Goal: Task Accomplishment & Management: Use online tool/utility

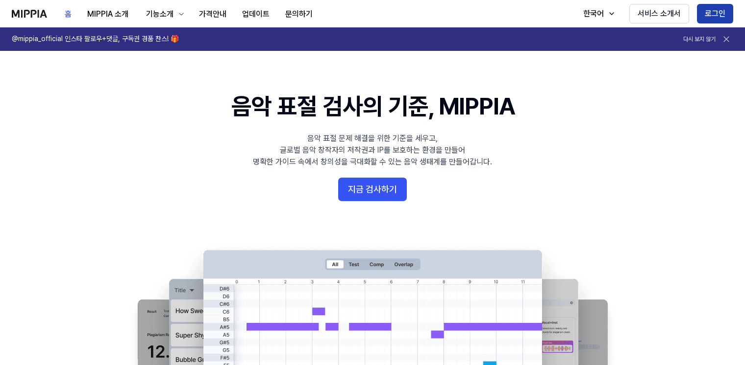
click at [719, 12] on button "로그인" at bounding box center [715, 14] width 36 height 20
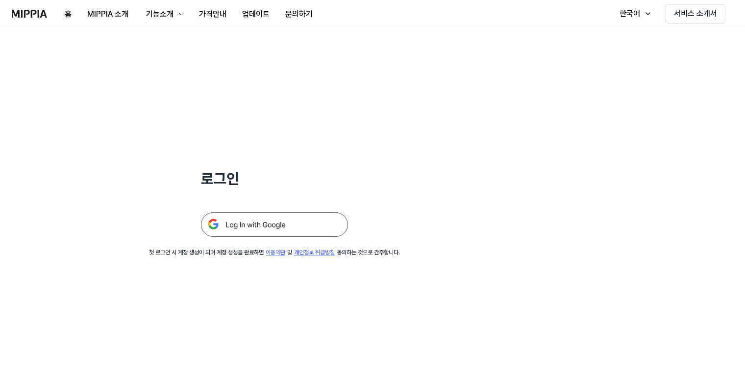
click at [248, 224] on img at bounding box center [274, 225] width 147 height 24
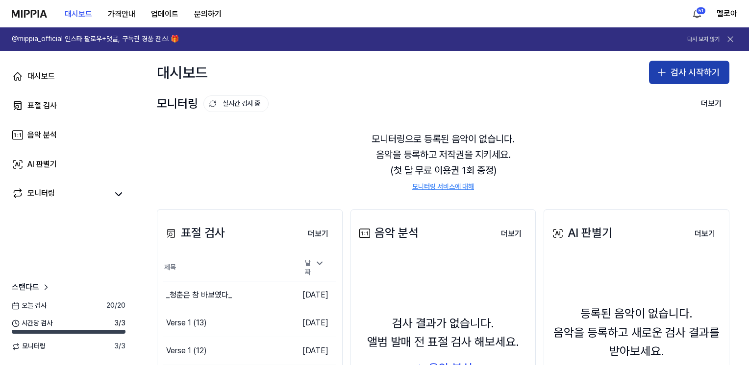
click at [682, 73] on button "검사 시작하기" at bounding box center [689, 73] width 80 height 24
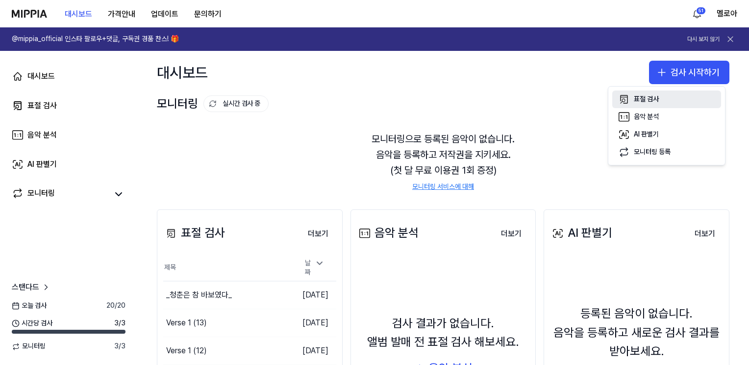
click at [646, 96] on div "표절 검사" at bounding box center [646, 100] width 25 height 10
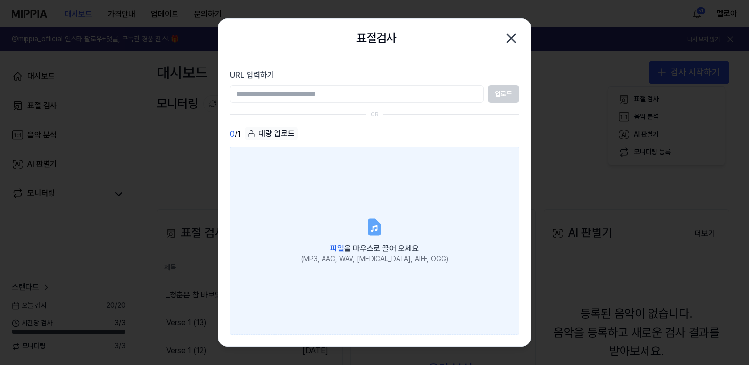
click at [370, 228] on icon at bounding box center [374, 226] width 12 height 15
click at [0, 0] on input "파일 을 마우스로 끌어 오세요 (MP3, AAC, WAV, FLAC, AIFF, OGG)" at bounding box center [0, 0] width 0 height 0
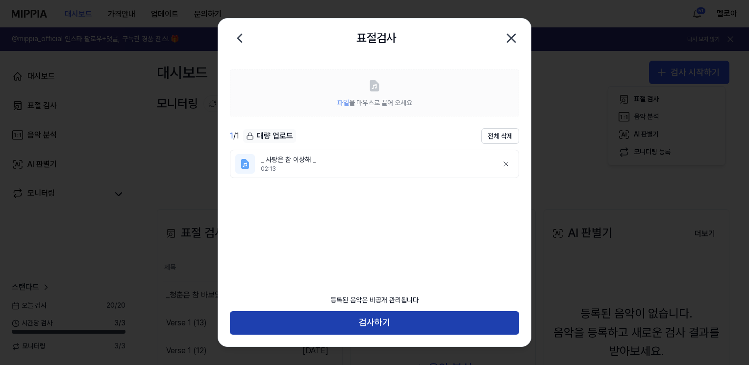
click at [381, 323] on button "검사하기" at bounding box center [374, 324] width 289 height 24
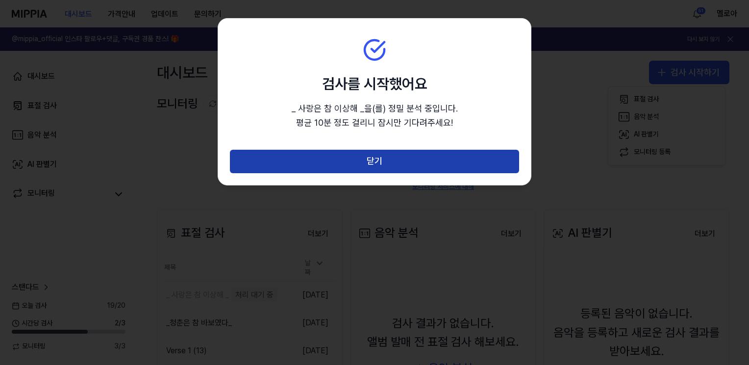
click at [396, 166] on button "닫기" at bounding box center [374, 162] width 289 height 24
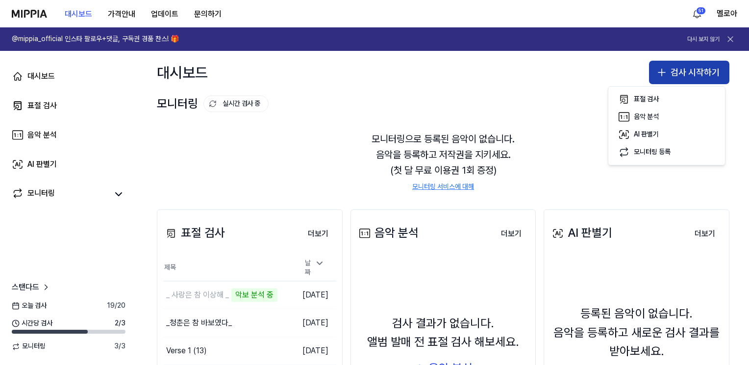
click at [672, 74] on button "검사 시작하기" at bounding box center [689, 73] width 80 height 24
click at [681, 75] on button "검사 시작하기" at bounding box center [689, 73] width 80 height 24
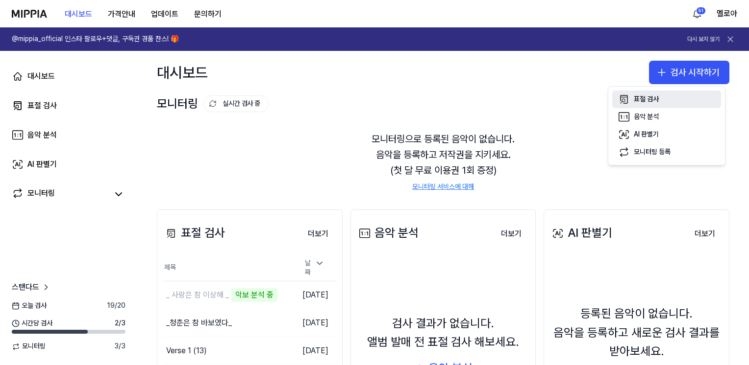
click at [632, 99] on button "표절 검사" at bounding box center [666, 100] width 109 height 18
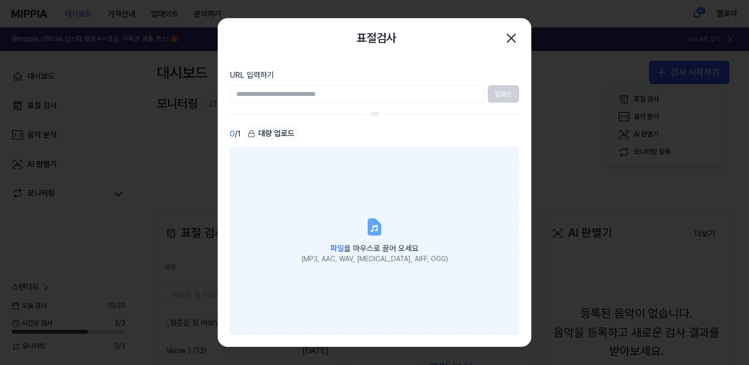
click at [381, 230] on icon at bounding box center [375, 228] width 20 height 20
click at [0, 0] on input "파일 을 마우스로 끌어 오세요 (MP3, AAC, WAV, FLAC, AIFF, OGG)" at bounding box center [0, 0] width 0 height 0
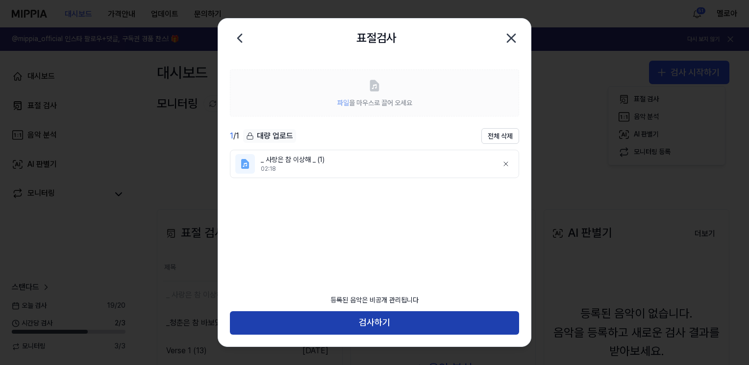
click at [388, 322] on button "검사하기" at bounding box center [374, 324] width 289 height 24
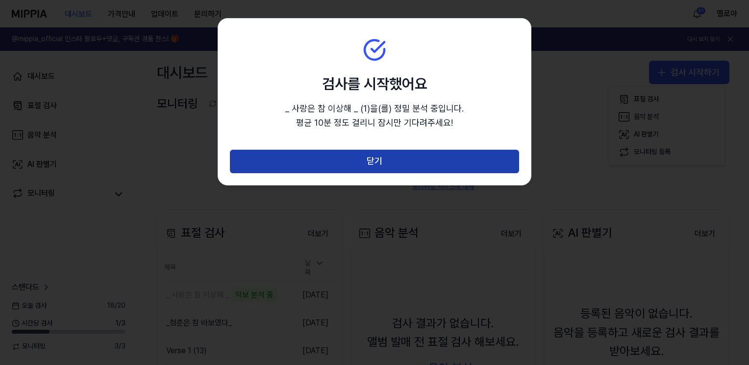
click at [403, 157] on button "닫기" at bounding box center [374, 162] width 289 height 24
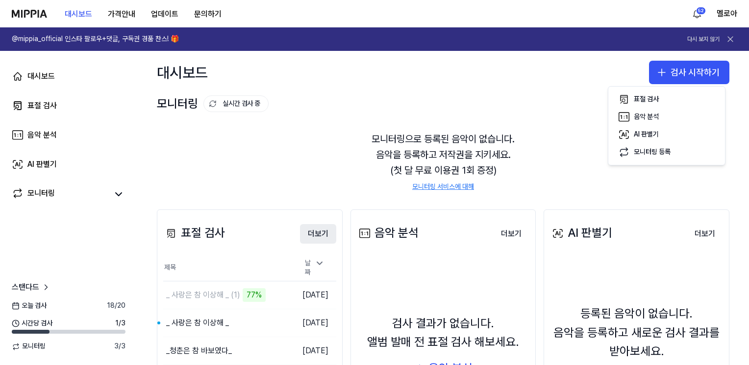
click at [320, 230] on button "더보기" at bounding box center [318, 234] width 36 height 20
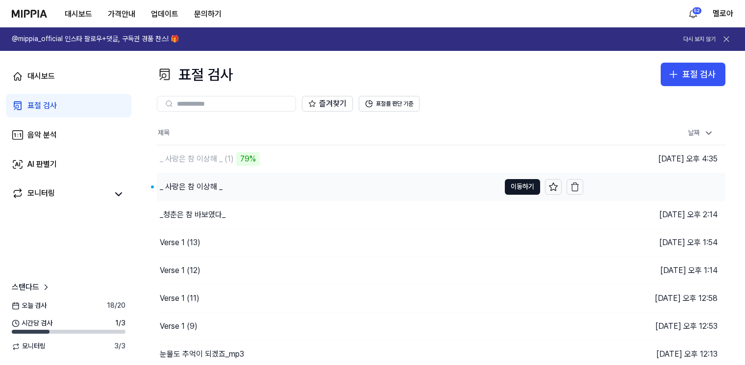
click at [237, 188] on div "_ 사랑은 참 이상해 _" at bounding box center [328, 186] width 343 height 27
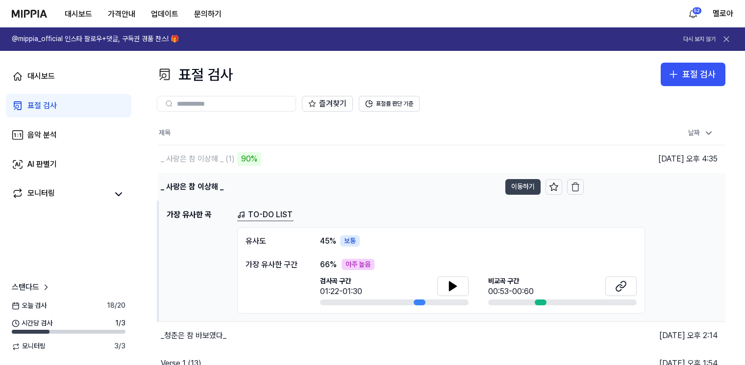
click at [517, 187] on button "이동하기" at bounding box center [522, 187] width 35 height 16
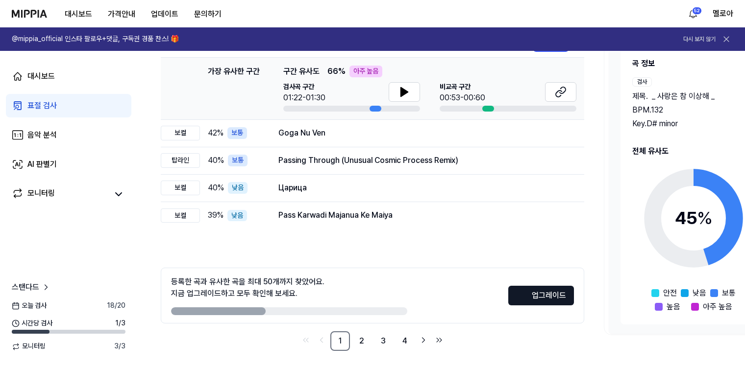
scroll to position [147, 0]
click at [702, 186] on circle at bounding box center [694, 218] width 82 height 82
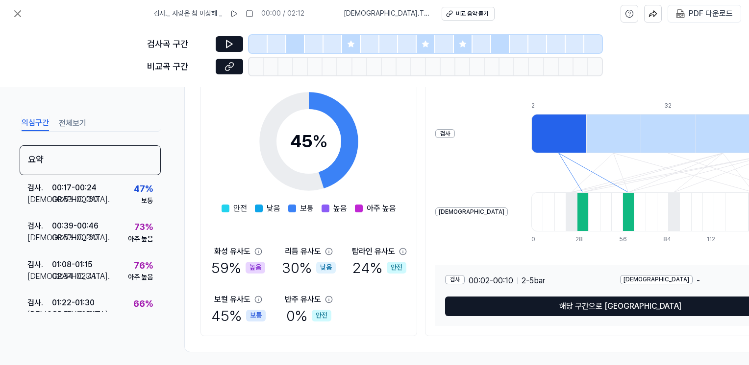
scroll to position [98, 0]
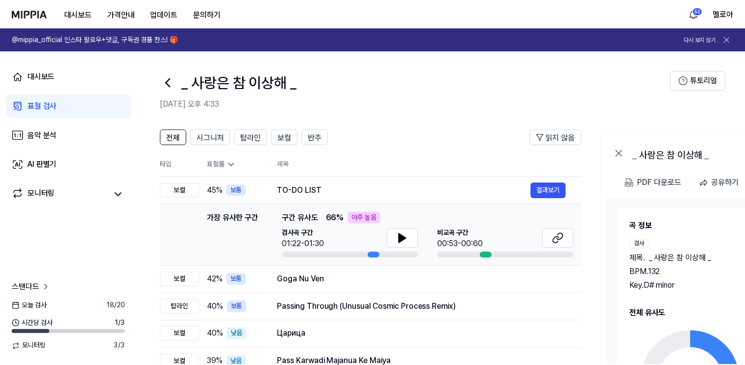
scroll to position [147, 0]
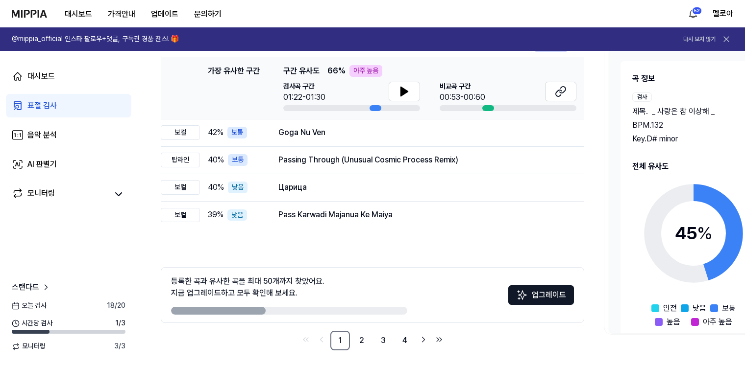
click at [685, 202] on icon at bounding box center [693, 233] width 122 height 122
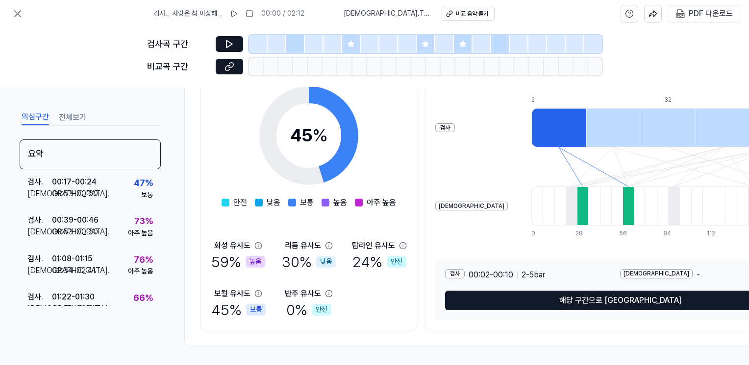
scroll to position [157, 0]
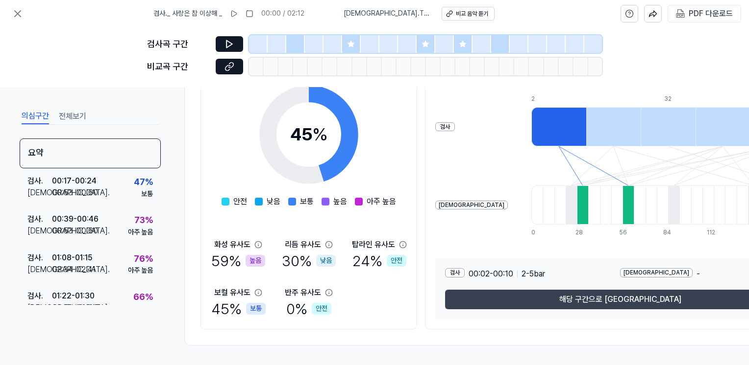
click at [527, 295] on button "해당 구간으로 이동" at bounding box center [620, 300] width 350 height 20
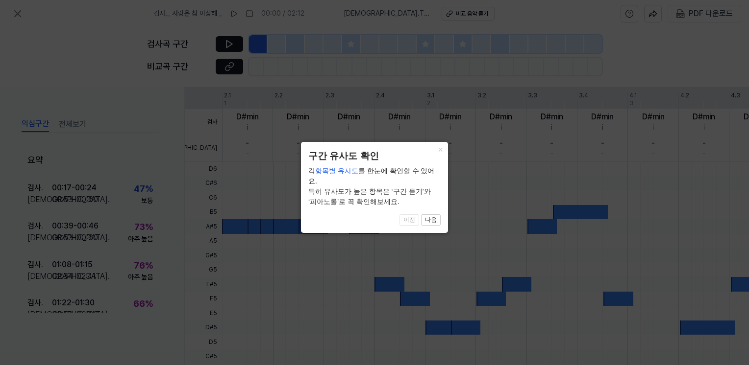
scroll to position [251, 0]
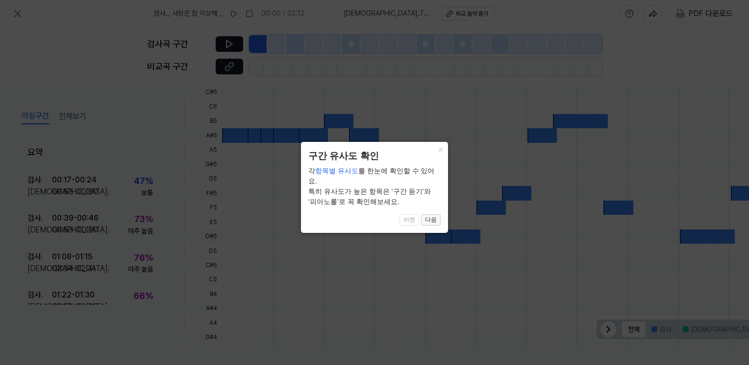
click at [432, 215] on button "다음" at bounding box center [431, 221] width 20 height 12
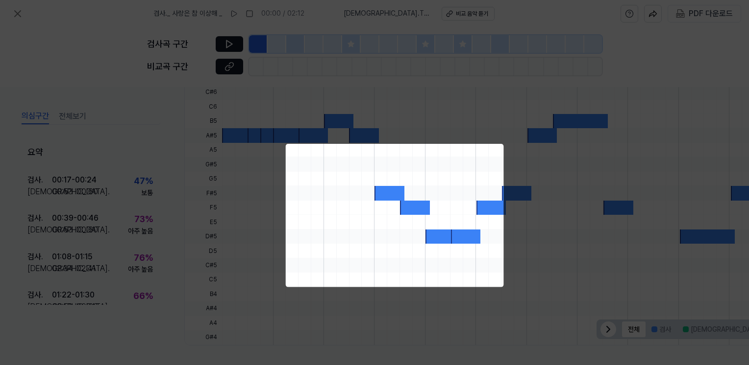
scroll to position [128, 47]
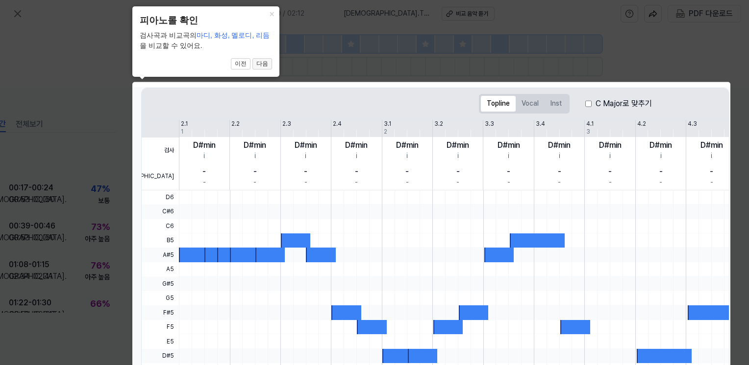
click at [261, 65] on button "다음" at bounding box center [262, 64] width 20 height 12
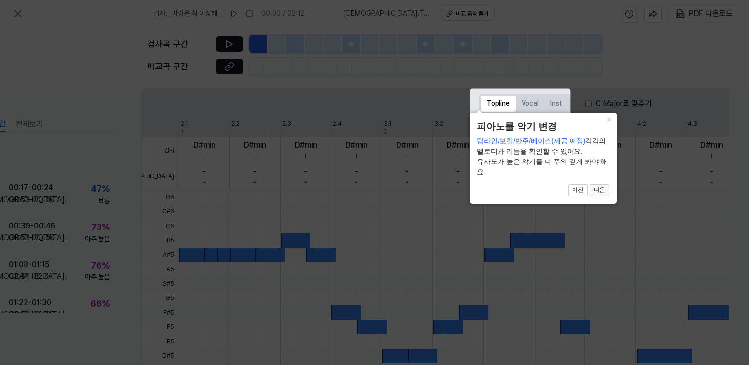
click at [600, 190] on button "다음" at bounding box center [599, 191] width 20 height 12
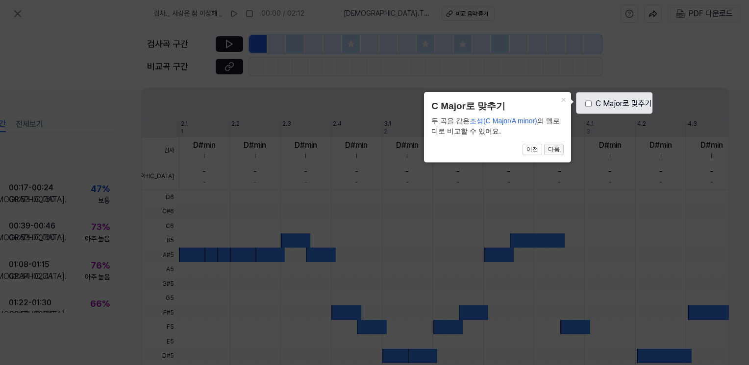
click at [555, 152] on button "다음" at bounding box center [554, 150] width 20 height 12
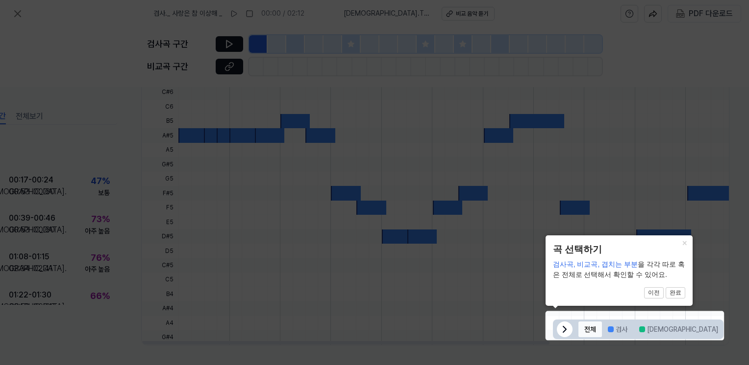
click at [589, 329] on button "전체" at bounding box center [590, 330] width 24 height 16
click at [673, 292] on button "완료" at bounding box center [675, 294] width 20 height 12
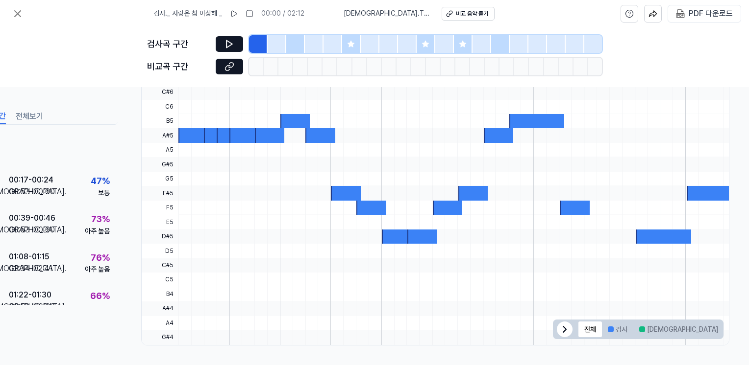
scroll to position [0, 47]
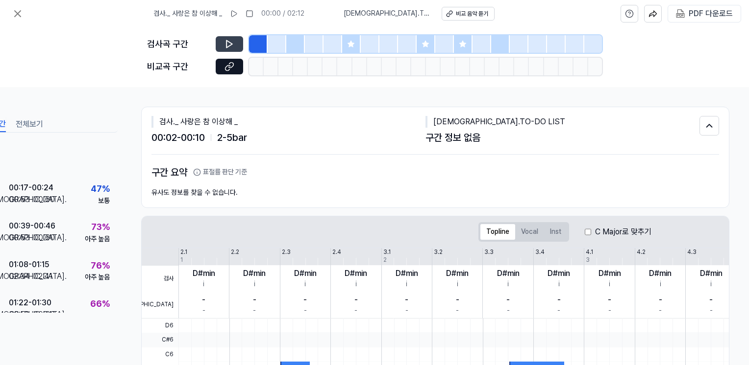
click at [227, 44] on icon at bounding box center [229, 44] width 10 height 10
click at [228, 68] on icon at bounding box center [229, 67] width 10 height 10
click at [22, 8] on icon at bounding box center [18, 14] width 12 height 12
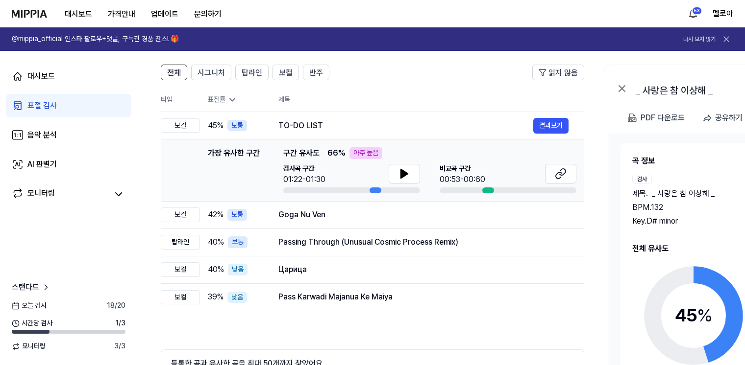
scroll to position [49, 0]
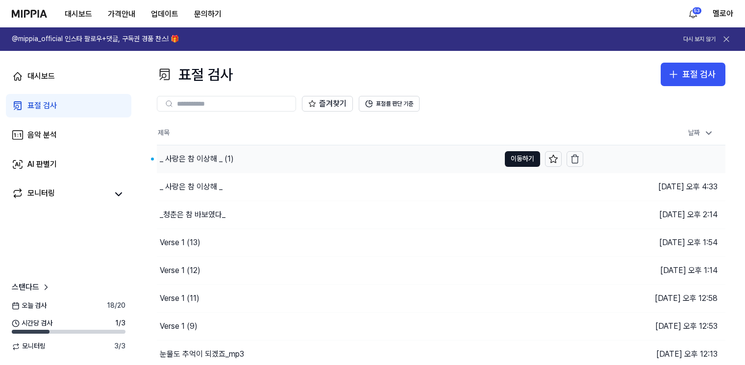
click at [179, 158] on div "_ 사랑은 참 이상해 _ (1)" at bounding box center [197, 159] width 74 height 12
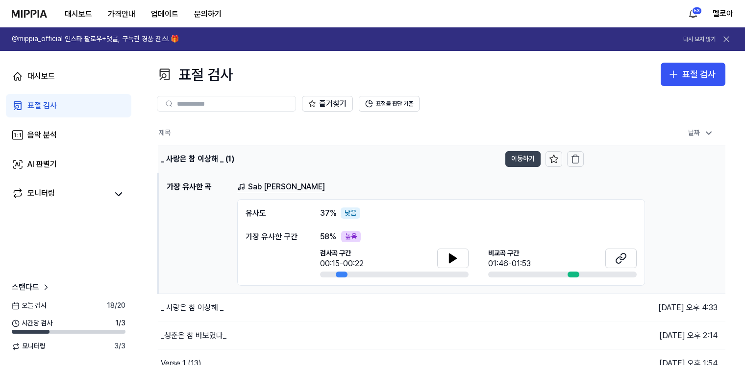
click at [515, 160] on button "이동하기" at bounding box center [522, 159] width 35 height 16
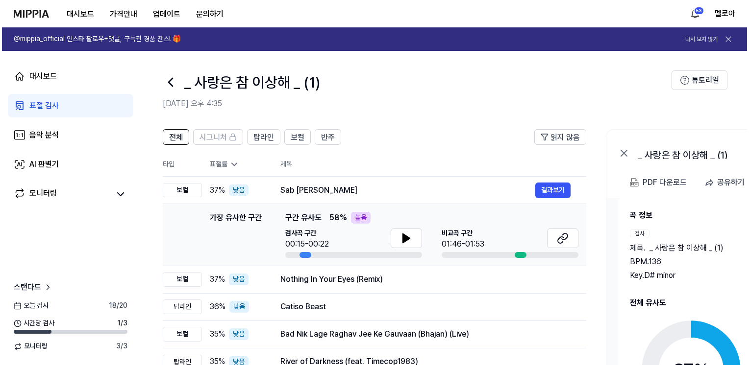
scroll to position [16, 0]
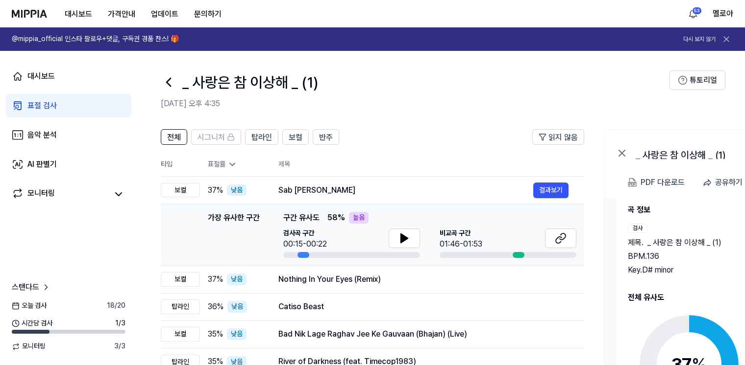
click at [692, 256] on div "BPM. 136" at bounding box center [689, 257] width 122 height 12
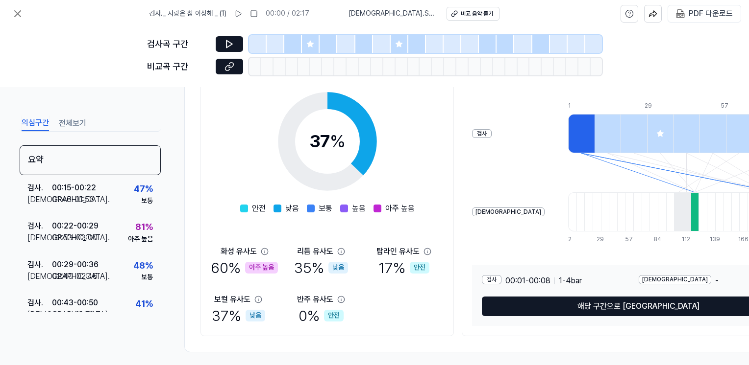
scroll to position [49, 0]
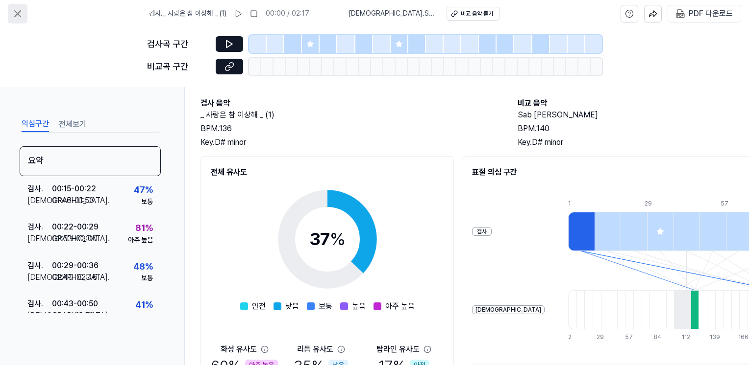
click at [20, 10] on icon at bounding box center [18, 14] width 12 height 12
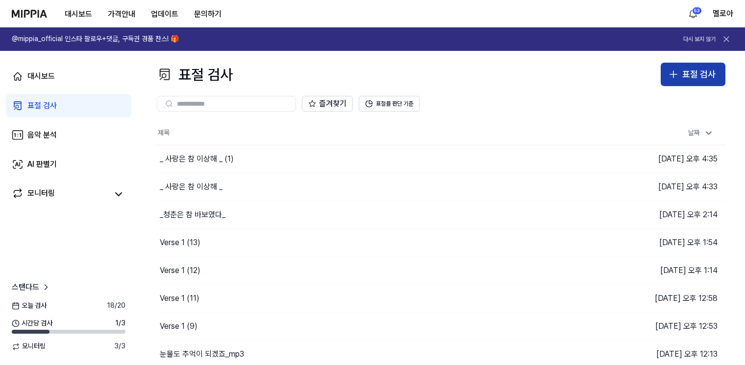
click at [698, 77] on div "표절 검사" at bounding box center [698, 75] width 33 height 14
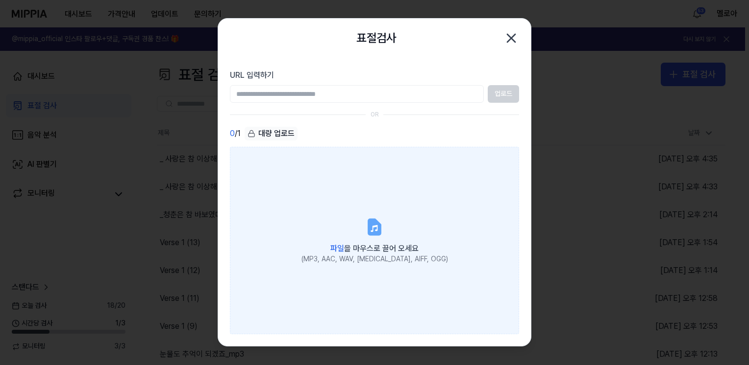
click at [376, 230] on icon at bounding box center [373, 228] width 7 height 7
click at [0, 0] on input "파일 을 마우스로 끌어 오세요 (MP3, AAC, WAV, FLAC, AIFF, OGG)" at bounding box center [0, 0] width 0 height 0
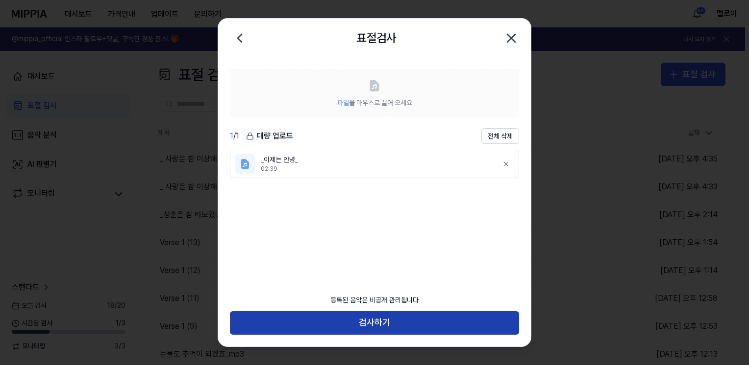
click at [371, 323] on button "검사하기" at bounding box center [374, 324] width 289 height 24
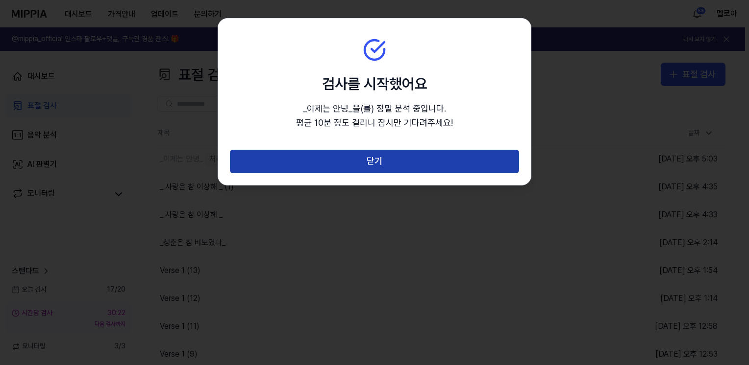
click at [453, 156] on button "닫기" at bounding box center [374, 162] width 289 height 24
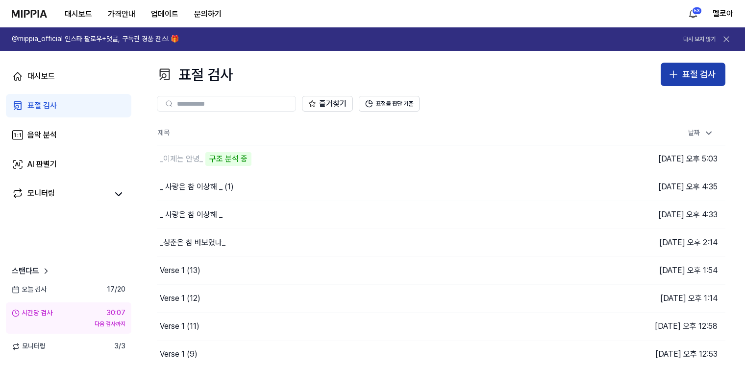
click at [688, 78] on div "표절 검사" at bounding box center [698, 75] width 33 height 14
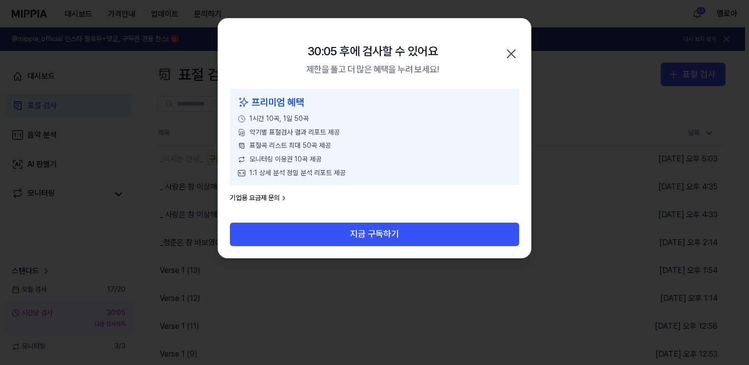
click at [513, 50] on icon "button" at bounding box center [511, 54] width 16 height 16
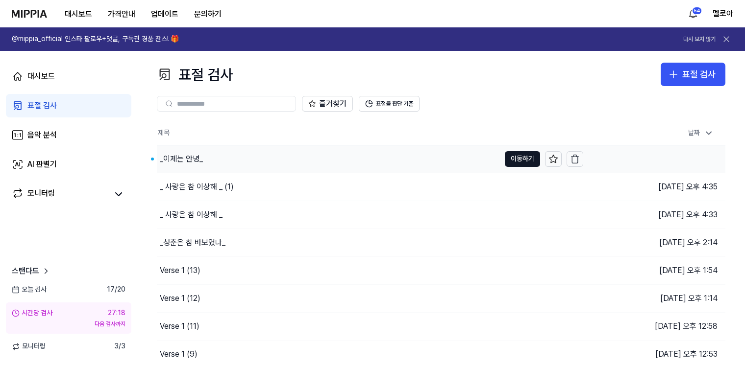
click at [194, 160] on div "_이제는 안녕_" at bounding box center [181, 159] width 43 height 12
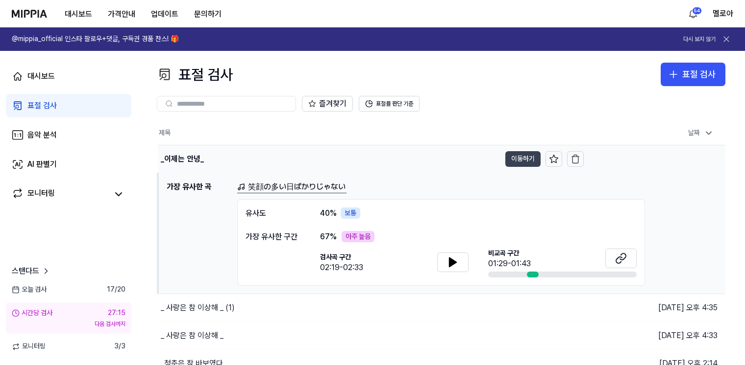
click at [521, 156] on button "이동하기" at bounding box center [522, 159] width 35 height 16
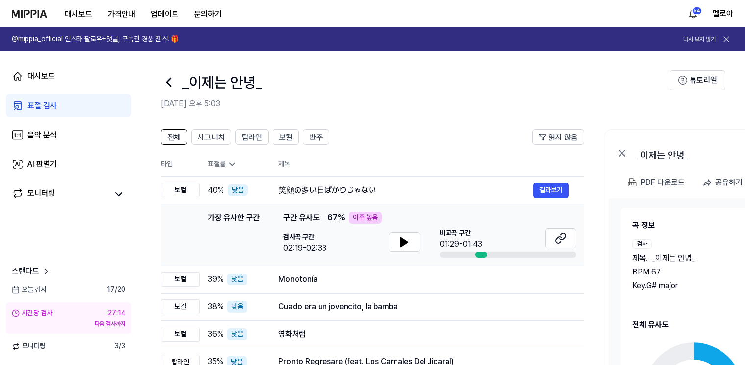
click at [697, 281] on div "Key. G# major" at bounding box center [690, 286] width 116 height 12
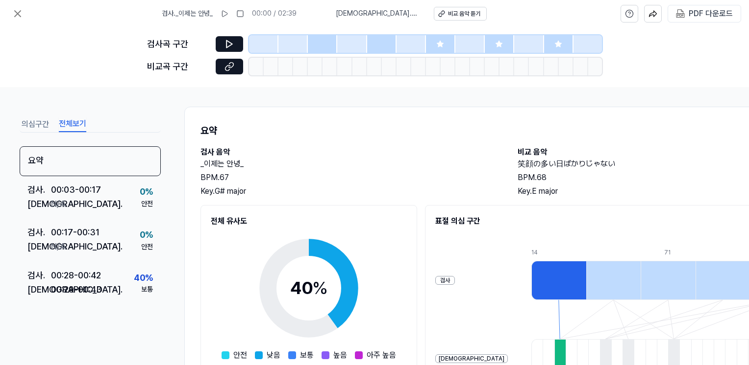
click at [73, 122] on button "전체보기" at bounding box center [72, 125] width 27 height 16
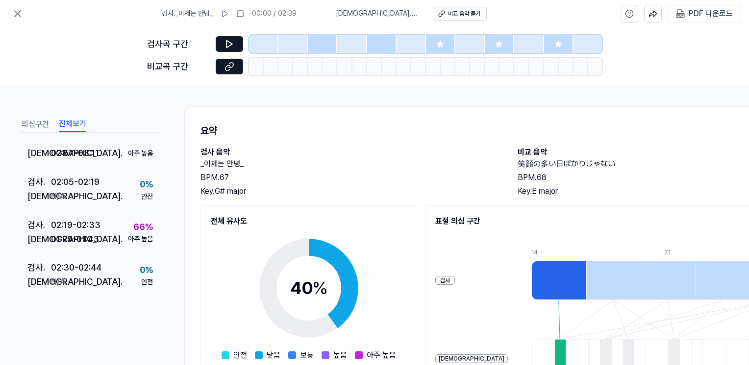
scroll to position [157, 0]
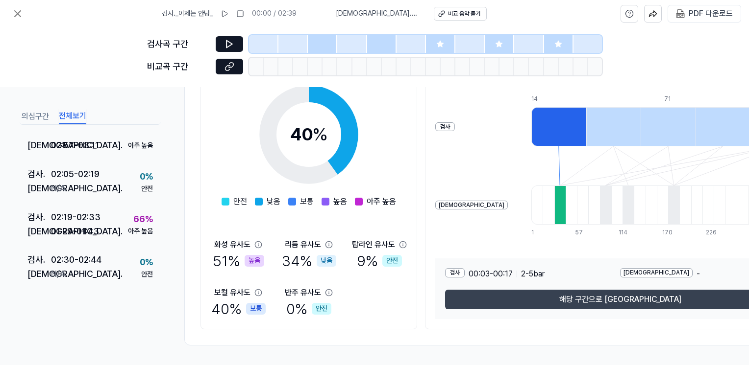
click at [575, 295] on button "해당 구간으로 이동" at bounding box center [620, 300] width 350 height 20
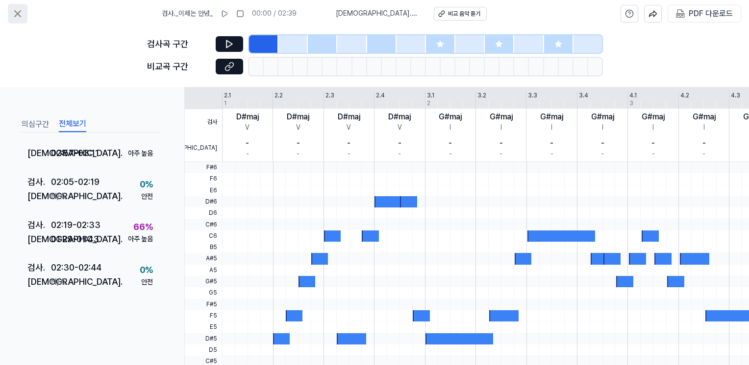
click at [21, 11] on icon at bounding box center [18, 14] width 12 height 12
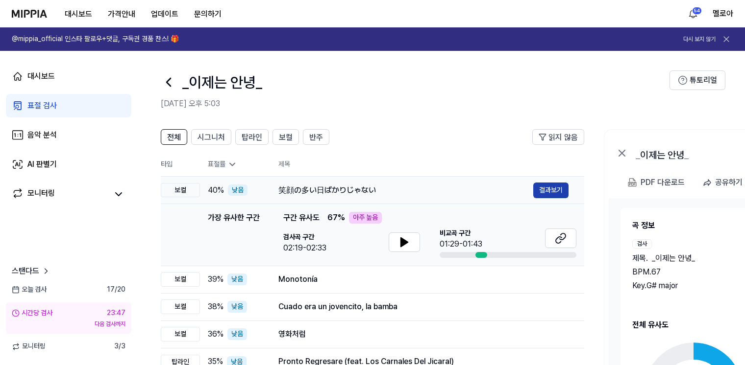
click at [549, 190] on button "결과보기" at bounding box center [550, 191] width 35 height 16
click at [315, 192] on div "笑顔の多い日ばかりじゃない" at bounding box center [405, 191] width 255 height 12
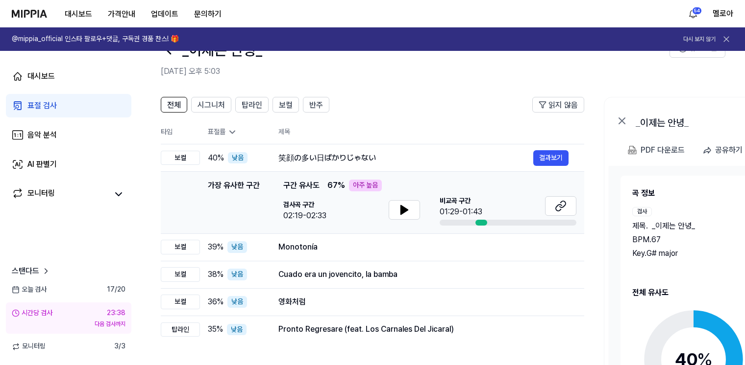
scroll to position [49, 0]
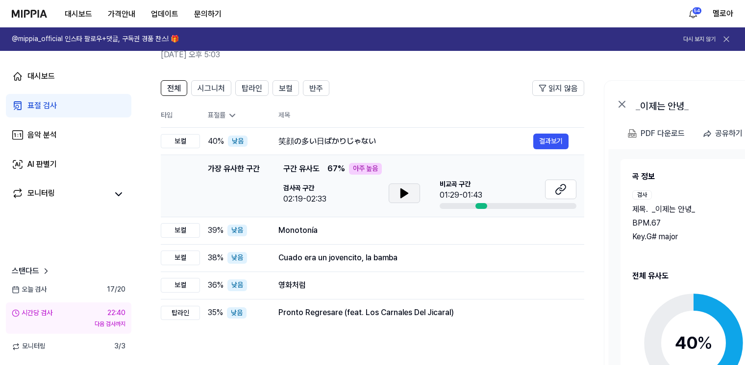
click at [402, 194] on icon at bounding box center [404, 193] width 7 height 9
click at [402, 194] on icon at bounding box center [402, 194] width 2 height 8
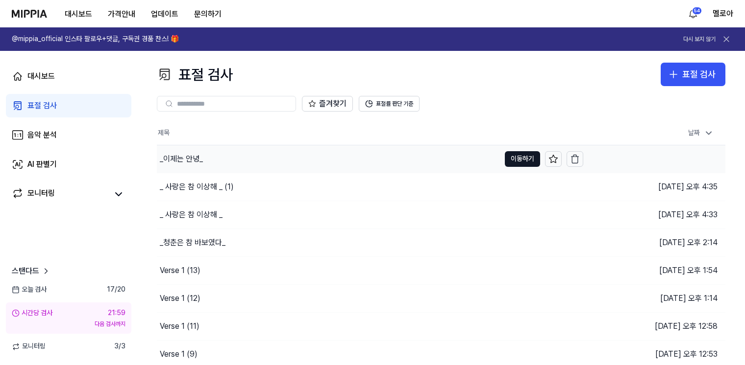
click at [174, 156] on div "_이제는 안녕_" at bounding box center [181, 159] width 43 height 12
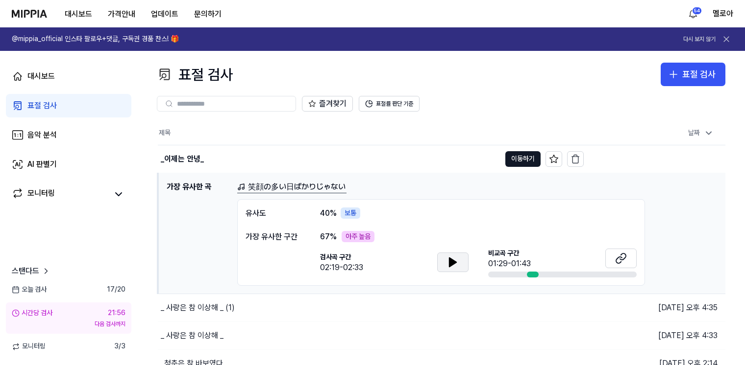
click at [450, 264] on icon at bounding box center [452, 262] width 7 height 9
click at [450, 264] on icon at bounding box center [451, 262] width 2 height 8
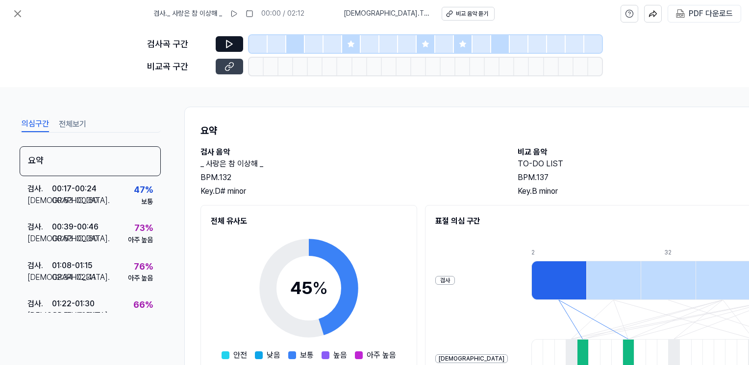
click at [227, 64] on icon at bounding box center [229, 67] width 10 height 10
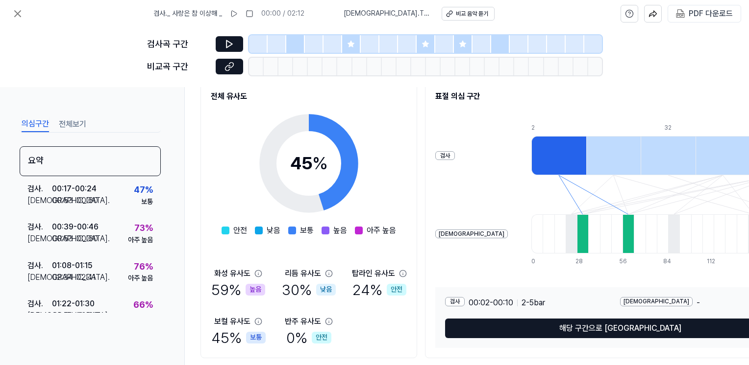
scroll to position [147, 0]
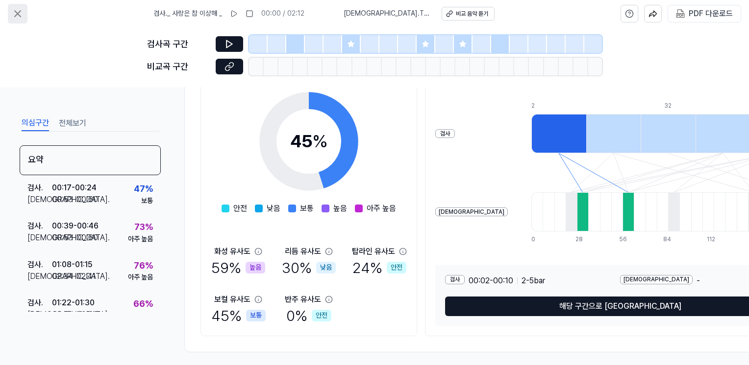
click at [17, 11] on icon at bounding box center [18, 14] width 12 height 12
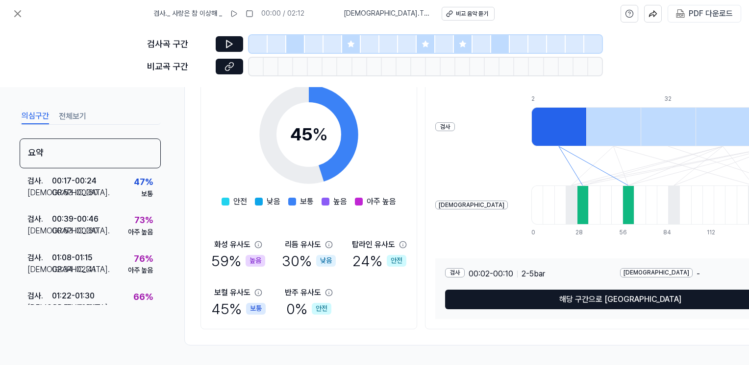
scroll to position [0, 0]
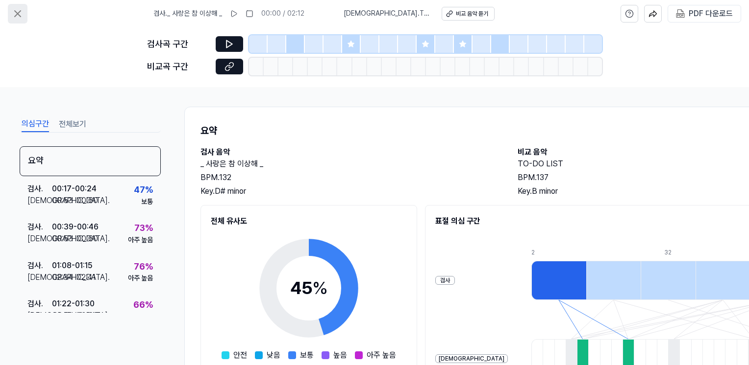
click at [17, 11] on icon at bounding box center [18, 14] width 12 height 12
